Goal: Navigation & Orientation: Find specific page/section

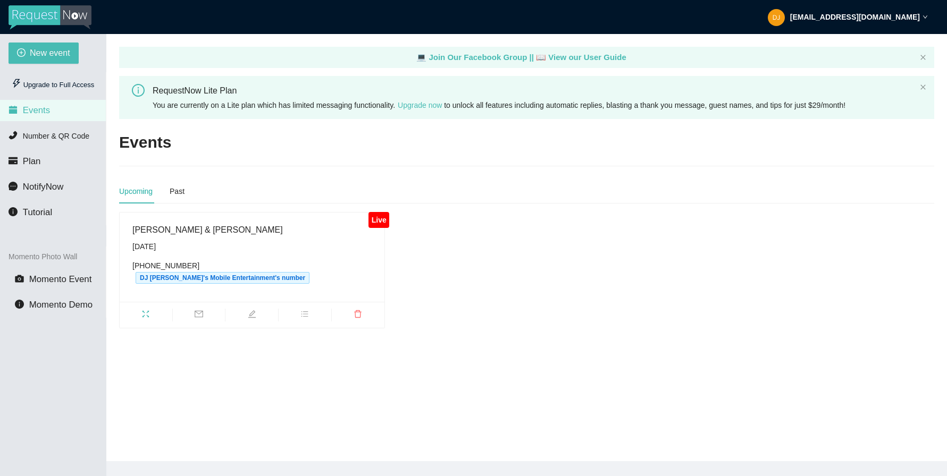
click at [32, 112] on span "Events" at bounding box center [36, 110] width 27 height 10
click at [141, 310] on icon "fullscreen" at bounding box center [145, 314] width 9 height 9
